Goal: Share content: Share content

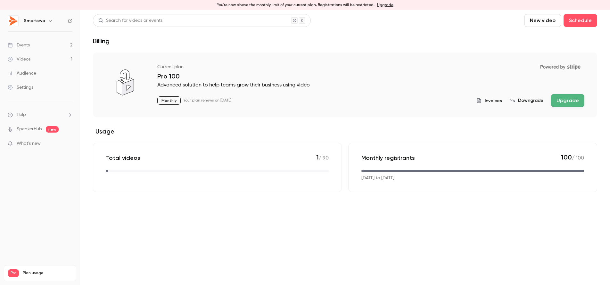
click at [28, 271] on span "Plan usage" at bounding box center [47, 273] width 49 height 5
click at [17, 270] on span "Pro" at bounding box center [13, 274] width 11 height 8
click at [29, 271] on span "Plan usage" at bounding box center [47, 273] width 49 height 5
click at [48, 20] on icon "button" at bounding box center [50, 20] width 5 height 5
click at [31, 71] on div "Billing" at bounding box center [65, 69] width 85 height 6
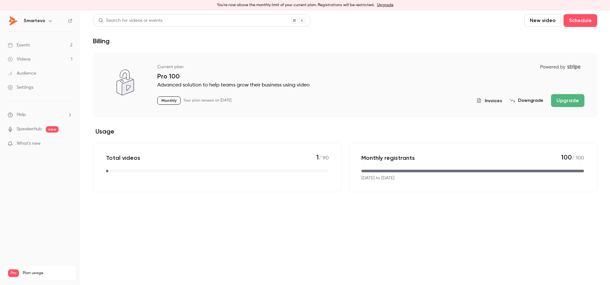
click at [562, 99] on button "Upgrade" at bounding box center [567, 100] width 33 height 13
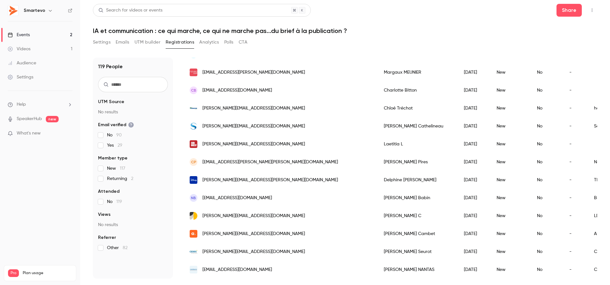
scroll to position [738, 0]
click at [124, 43] on button "Emails" at bounding box center [122, 42] width 13 height 10
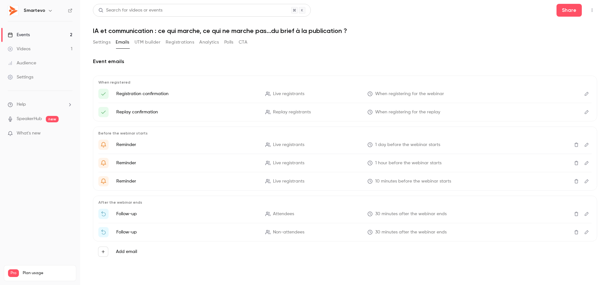
click at [105, 43] on button "Settings" at bounding box center [102, 42] width 18 height 10
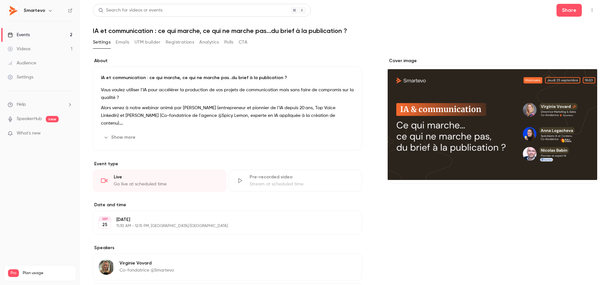
click at [124, 41] on button "Emails" at bounding box center [122, 42] width 13 height 10
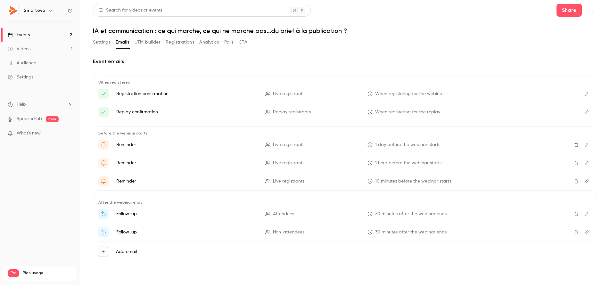
click at [159, 39] on button "UTM builder" at bounding box center [148, 42] width 26 height 10
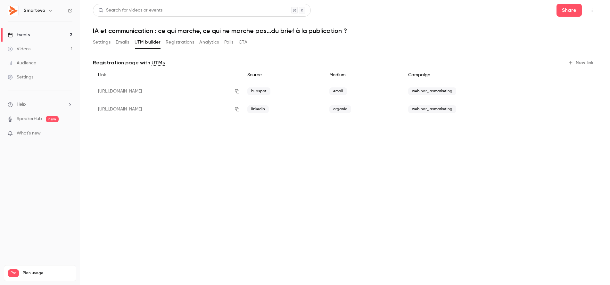
click at [185, 40] on button "Registrations" at bounding box center [180, 42] width 29 height 10
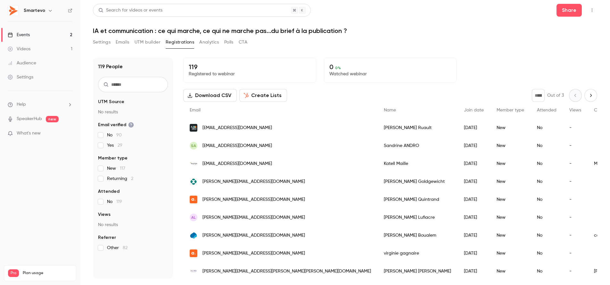
click at [205, 44] on button "Analytics" at bounding box center [209, 42] width 20 height 10
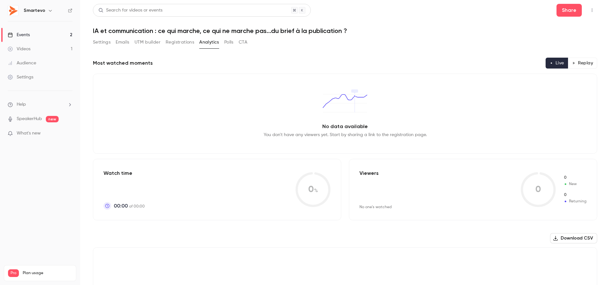
click at [228, 44] on button "Polls" at bounding box center [228, 42] width 9 height 10
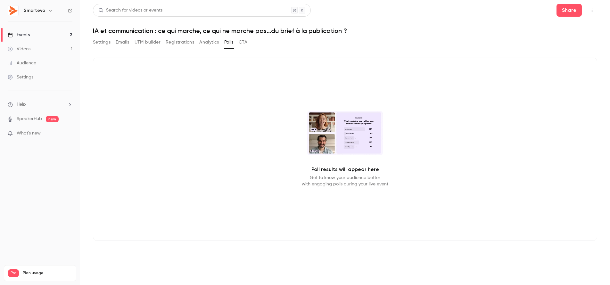
click at [242, 43] on button "CTA" at bounding box center [243, 42] width 9 height 10
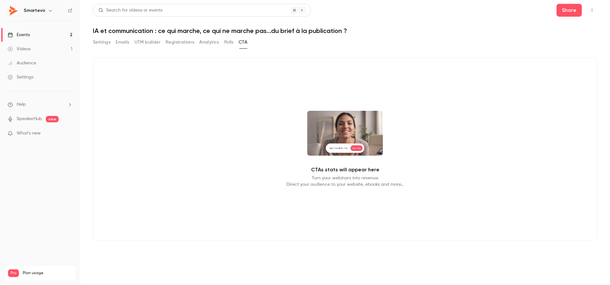
click at [182, 44] on button "Registrations" at bounding box center [180, 42] width 29 height 10
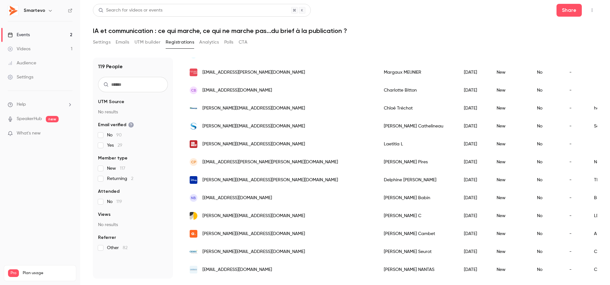
click at [129, 87] on input "text" at bounding box center [133, 84] width 70 height 15
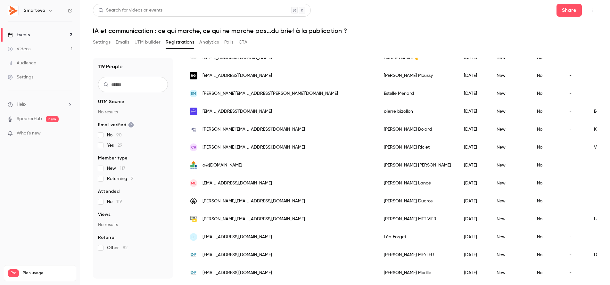
scroll to position [405, 0]
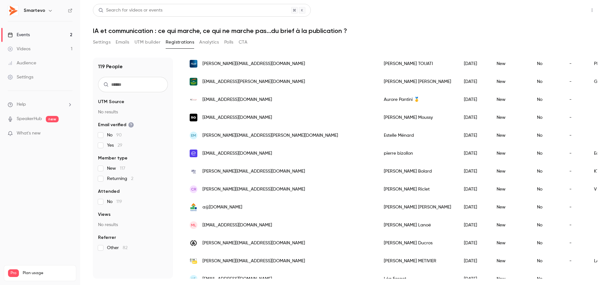
click at [567, 11] on button "Share" at bounding box center [569, 10] width 25 height 13
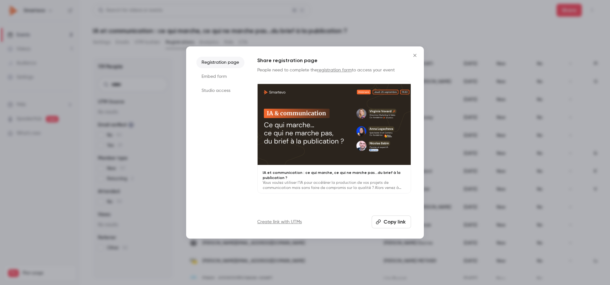
click at [388, 223] on button "Copy link" at bounding box center [391, 222] width 39 height 13
click at [416, 54] on icon "Close" at bounding box center [415, 55] width 8 height 5
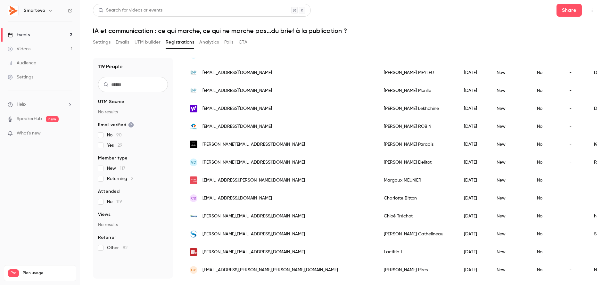
scroll to position [643, 0]
